Goal: Transaction & Acquisition: Book appointment/travel/reservation

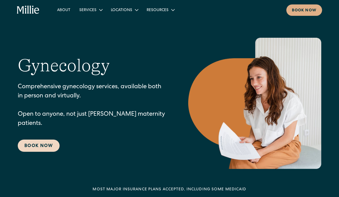
click at [40, 141] on link "Book Now" at bounding box center [39, 146] width 42 height 12
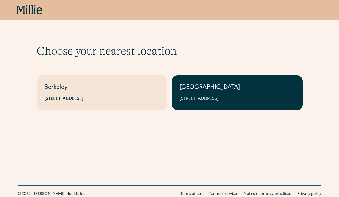
click at [201, 105] on link "South Bay 1471 Saratoga Ave, Suite 101, San Jose, CA 95129" at bounding box center [237, 92] width 131 height 35
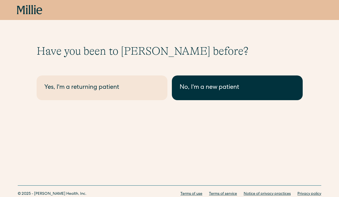
click at [200, 91] on div "No, I'm a new patient" at bounding box center [237, 87] width 115 height 9
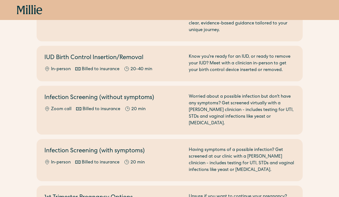
scroll to position [272, 0]
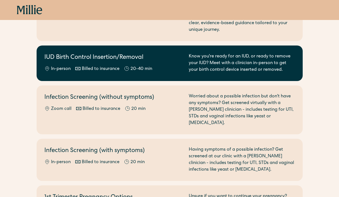
click at [168, 69] on div "In-person Billed to insurance 20-40 min" at bounding box center [113, 69] width 138 height 7
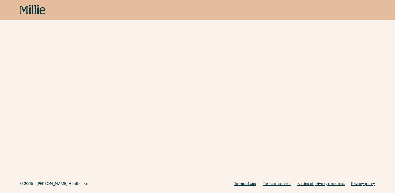
scroll to position [118, 0]
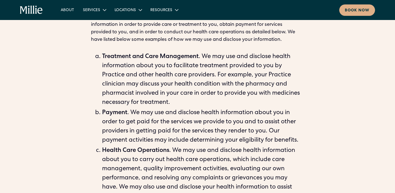
scroll to position [274, 0]
